Goal: Task Accomplishment & Management: Manage account settings

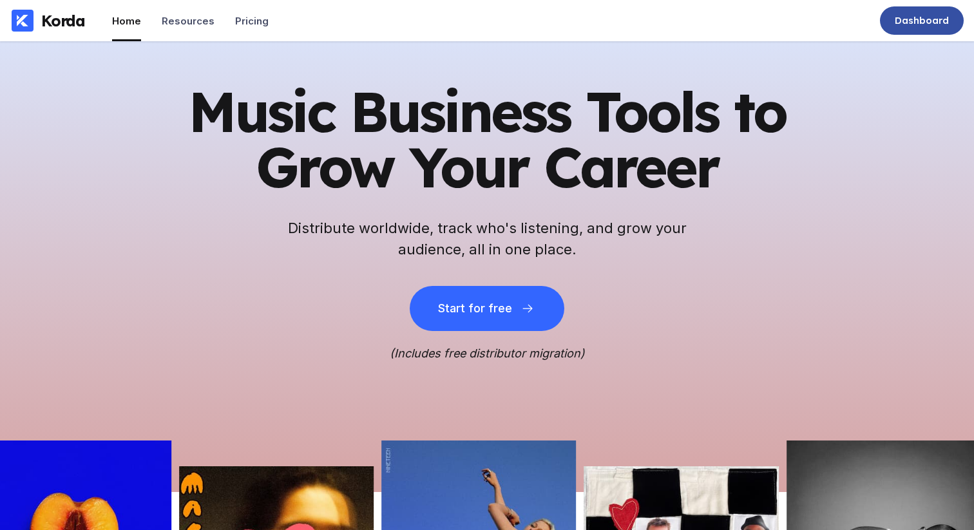
click at [931, 17] on div "Dashboard" at bounding box center [922, 20] width 54 height 13
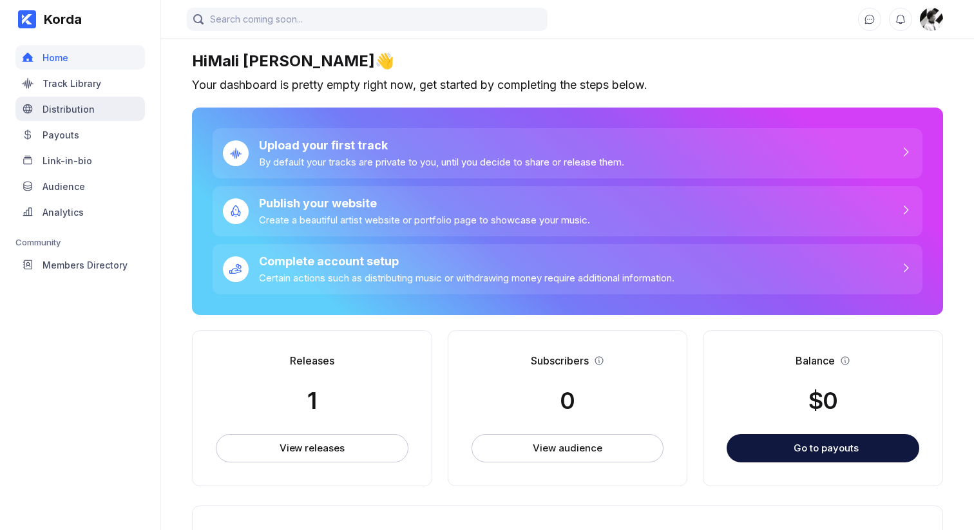
click at [89, 114] on div "Distribution" at bounding box center [69, 109] width 52 height 11
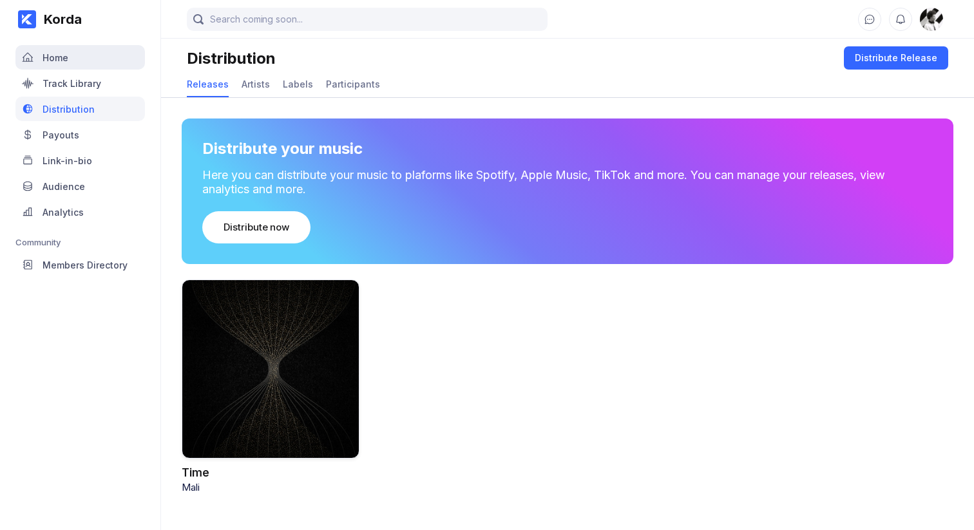
click at [100, 59] on div "Home" at bounding box center [79, 57] width 129 height 24
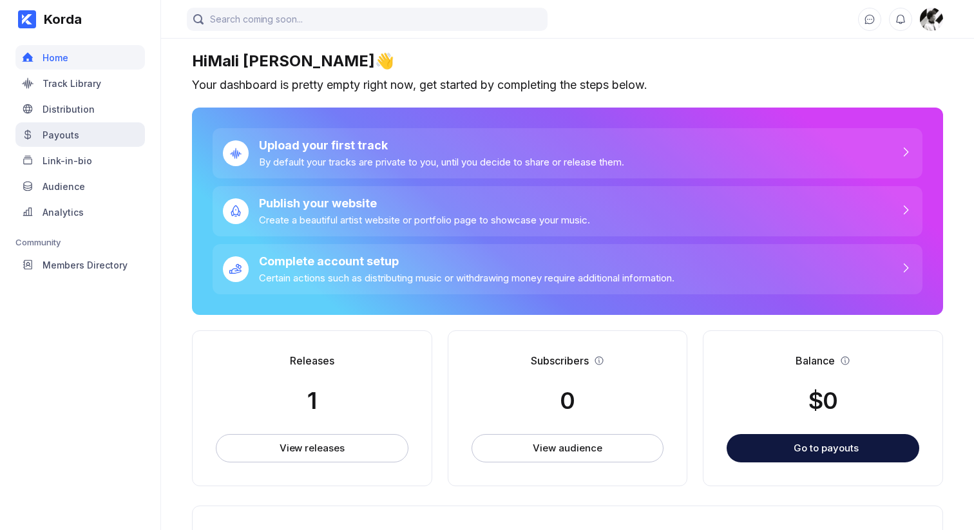
click at [89, 138] on div "Payouts" at bounding box center [79, 134] width 129 height 24
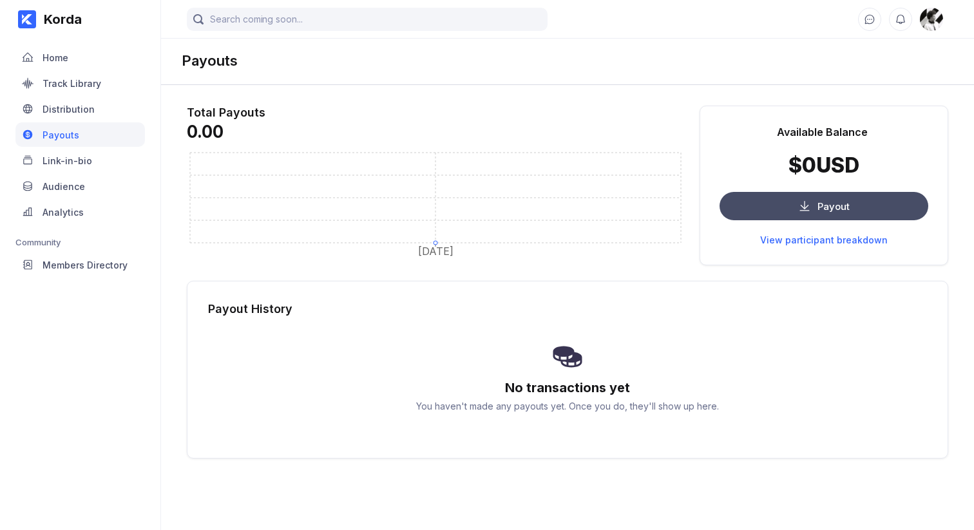
click at [824, 202] on div "Payout" at bounding box center [833, 206] width 32 height 12
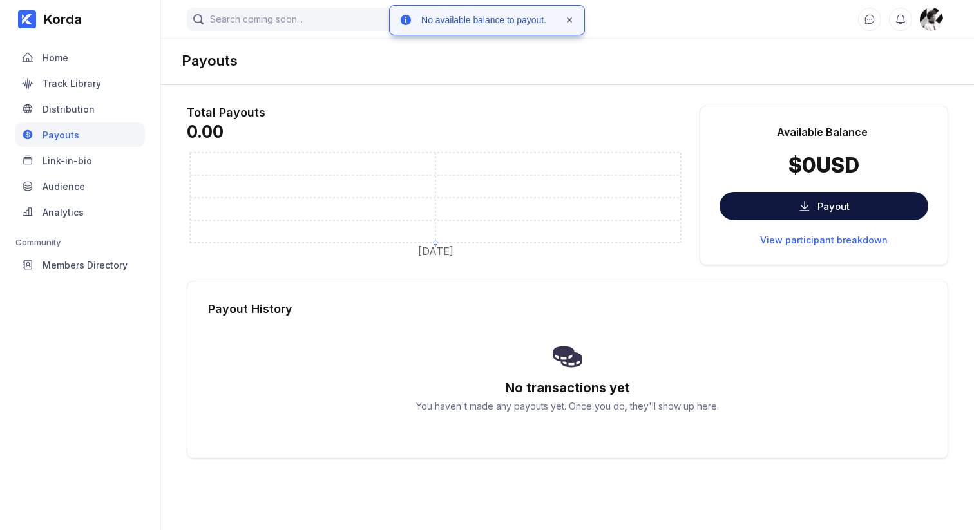
click at [825, 303] on div "Payout History" at bounding box center [567, 309] width 719 height 14
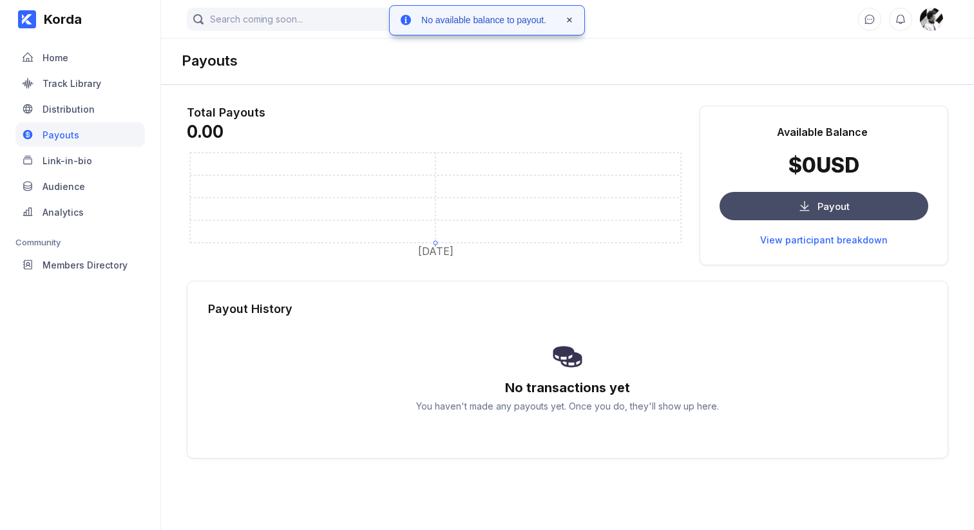
click at [825, 201] on div "Payout" at bounding box center [833, 206] width 32 height 12
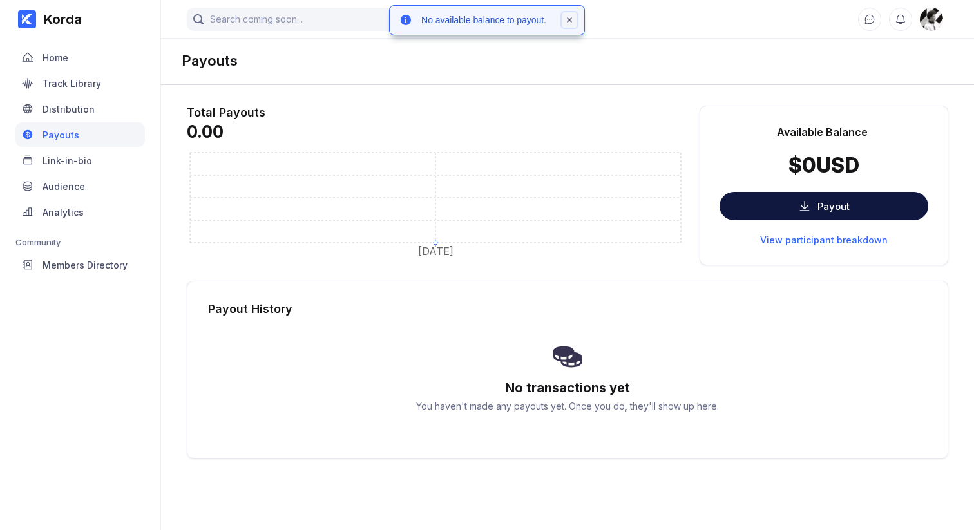
click at [571, 19] on icon at bounding box center [569, 20] width 8 height 8
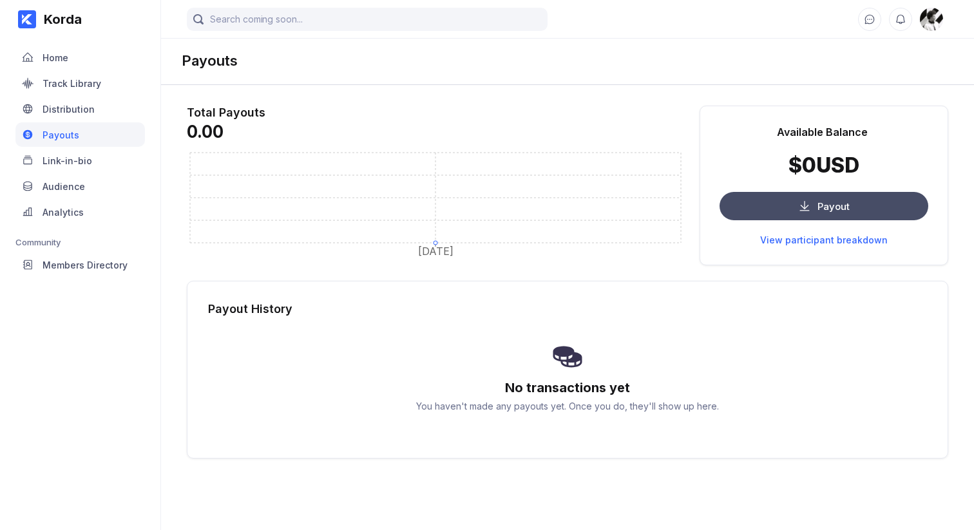
click at [774, 207] on button "Payout" at bounding box center [823, 206] width 209 height 28
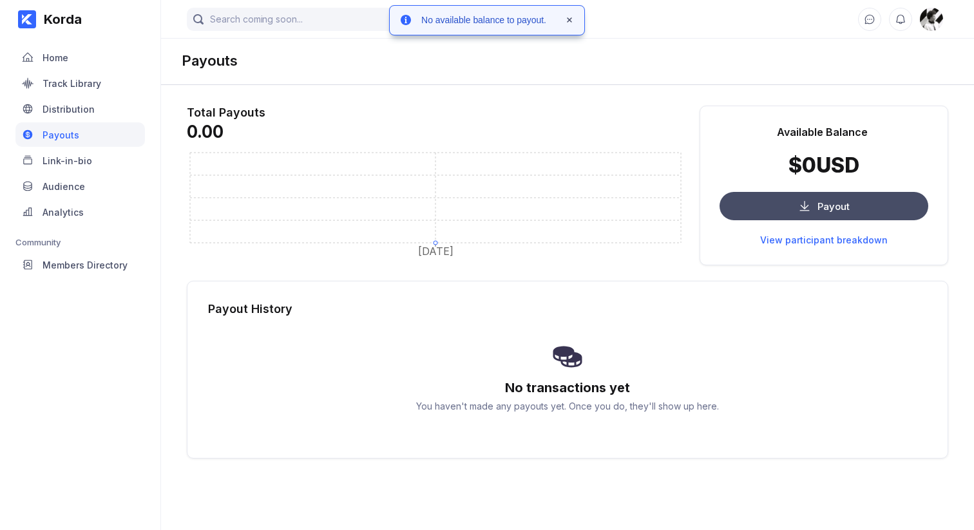
click at [774, 207] on button "Payout" at bounding box center [823, 206] width 209 height 28
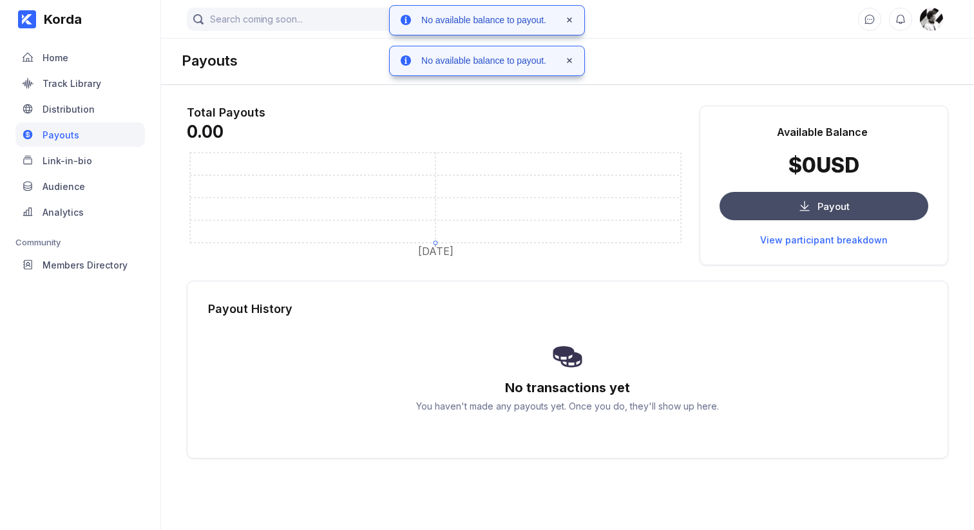
click at [774, 208] on button "Payout" at bounding box center [823, 206] width 209 height 28
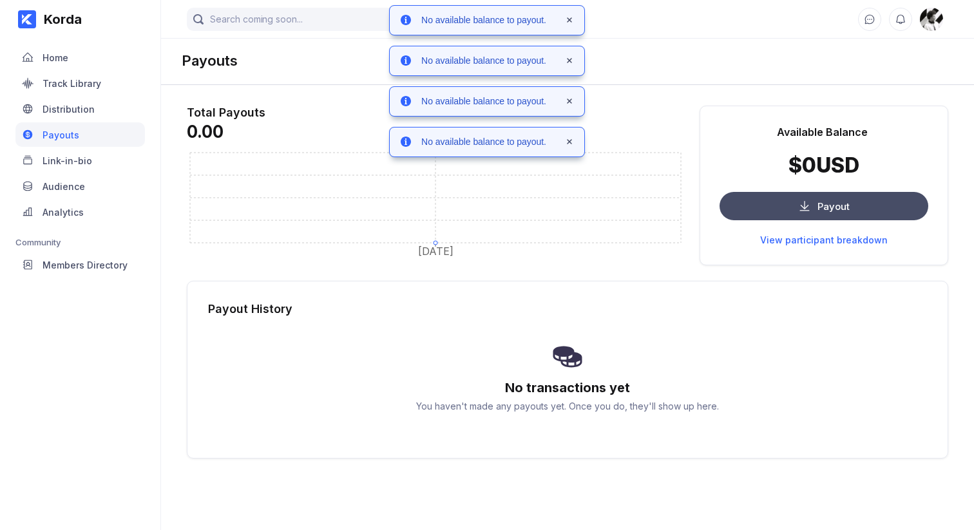
click at [774, 208] on button "Payout" at bounding box center [823, 206] width 209 height 28
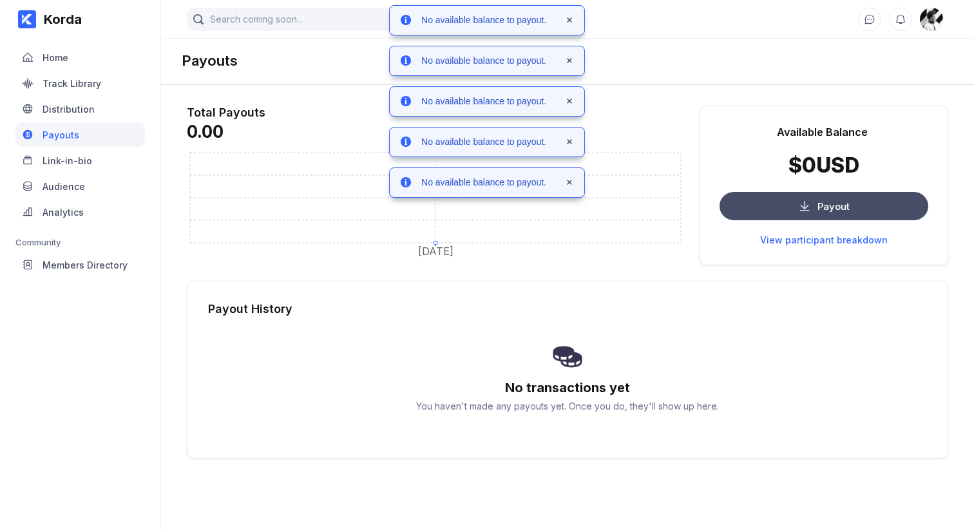
click at [774, 208] on button "Payout" at bounding box center [823, 206] width 209 height 28
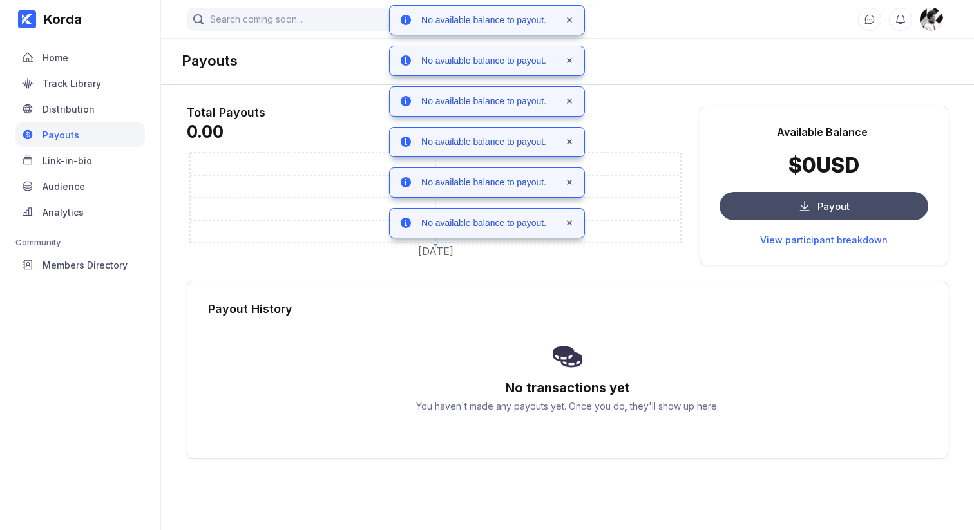
click at [774, 208] on button "Payout" at bounding box center [823, 206] width 209 height 28
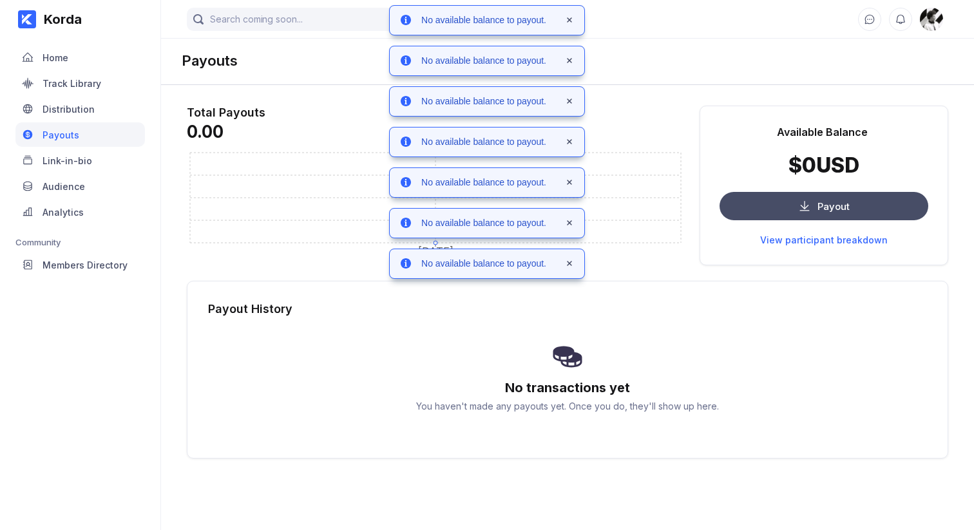
click at [774, 208] on button "Payout" at bounding box center [823, 206] width 209 height 28
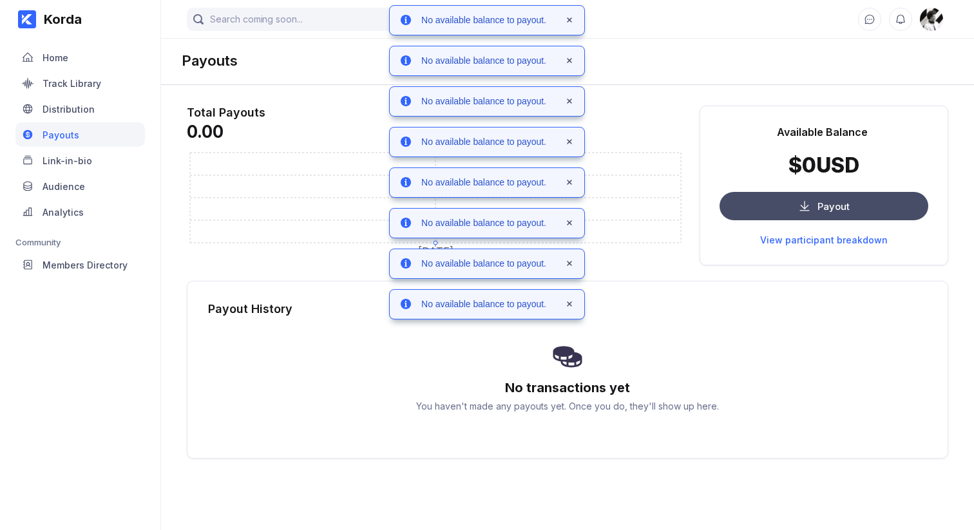
click at [774, 208] on button "Payout" at bounding box center [823, 206] width 209 height 28
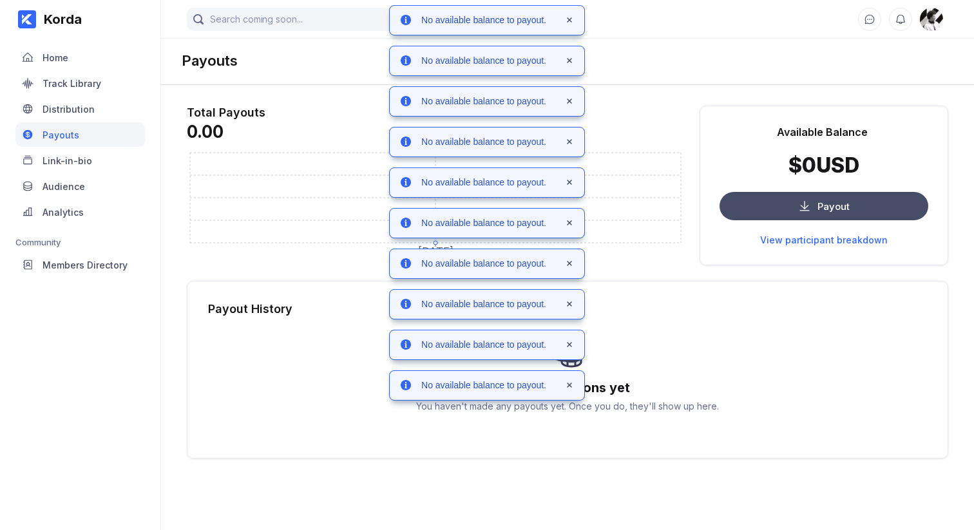
click at [774, 208] on button "Payout" at bounding box center [823, 206] width 209 height 28
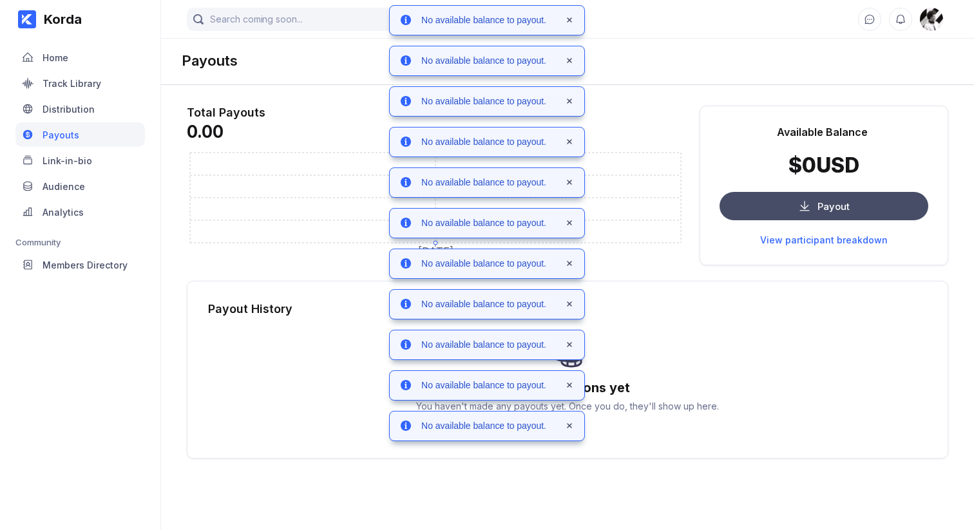
click at [774, 208] on button "Payout" at bounding box center [823, 206] width 209 height 28
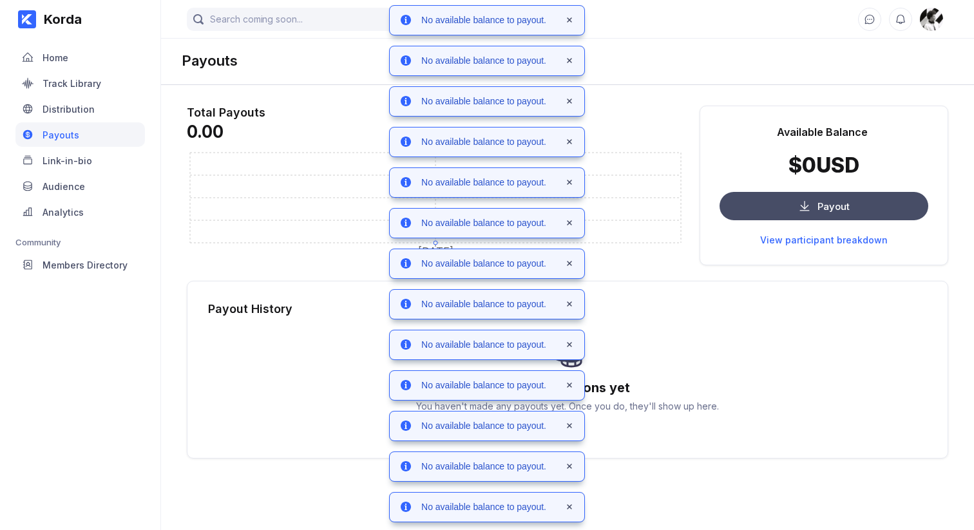
click at [774, 208] on button "Payout" at bounding box center [823, 206] width 209 height 28
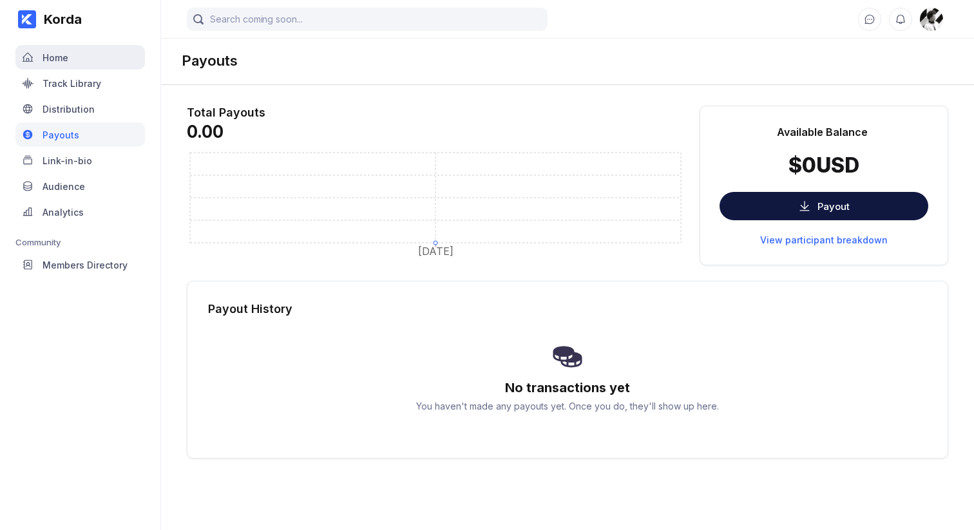
click at [106, 60] on div "Home" at bounding box center [79, 57] width 129 height 24
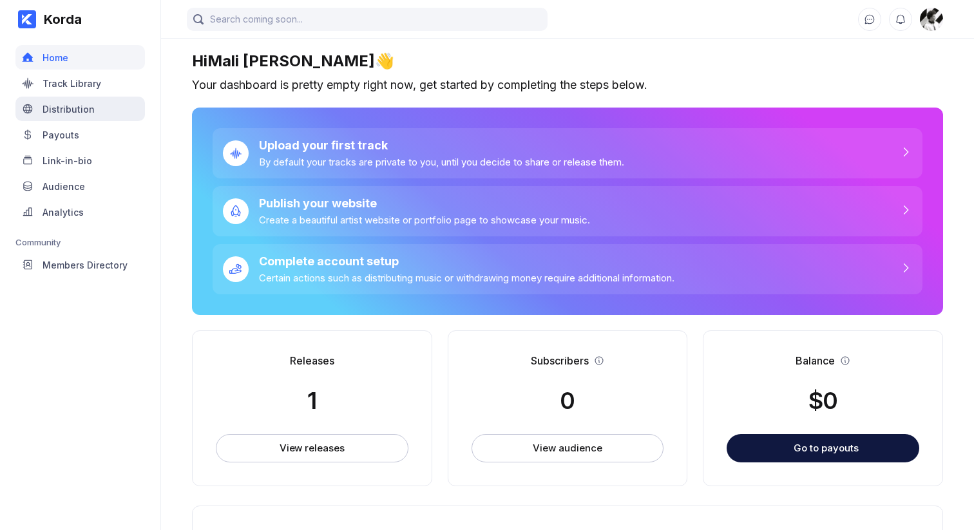
click at [97, 112] on div "Distribution" at bounding box center [79, 109] width 129 height 24
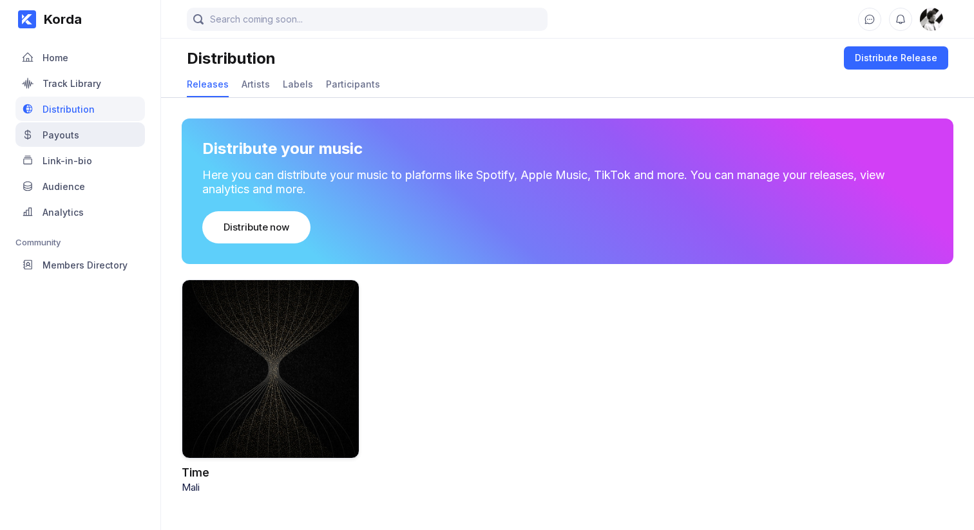
click at [90, 135] on div "Payouts" at bounding box center [79, 134] width 129 height 24
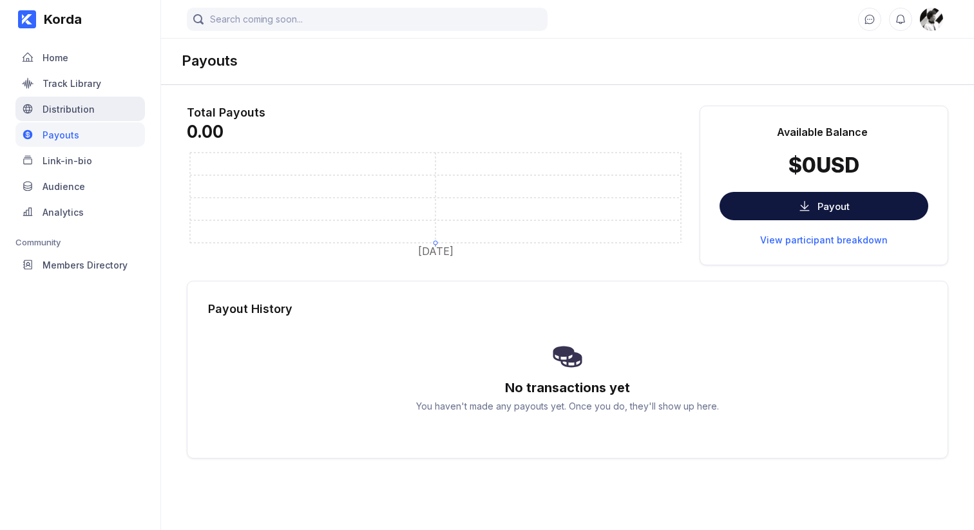
click at [77, 104] on div "Distribution" at bounding box center [69, 109] width 52 height 11
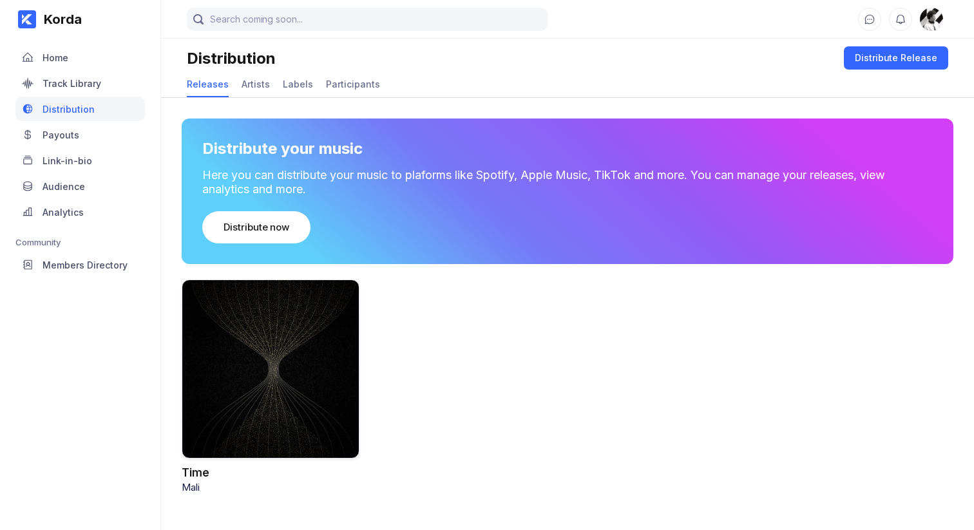
click at [38, 379] on div "Korda Home Track Library Distribution Payouts Link-in-bio Audience Analytics Co…" at bounding box center [80, 265] width 161 height 530
